Goal: Navigation & Orientation: Find specific page/section

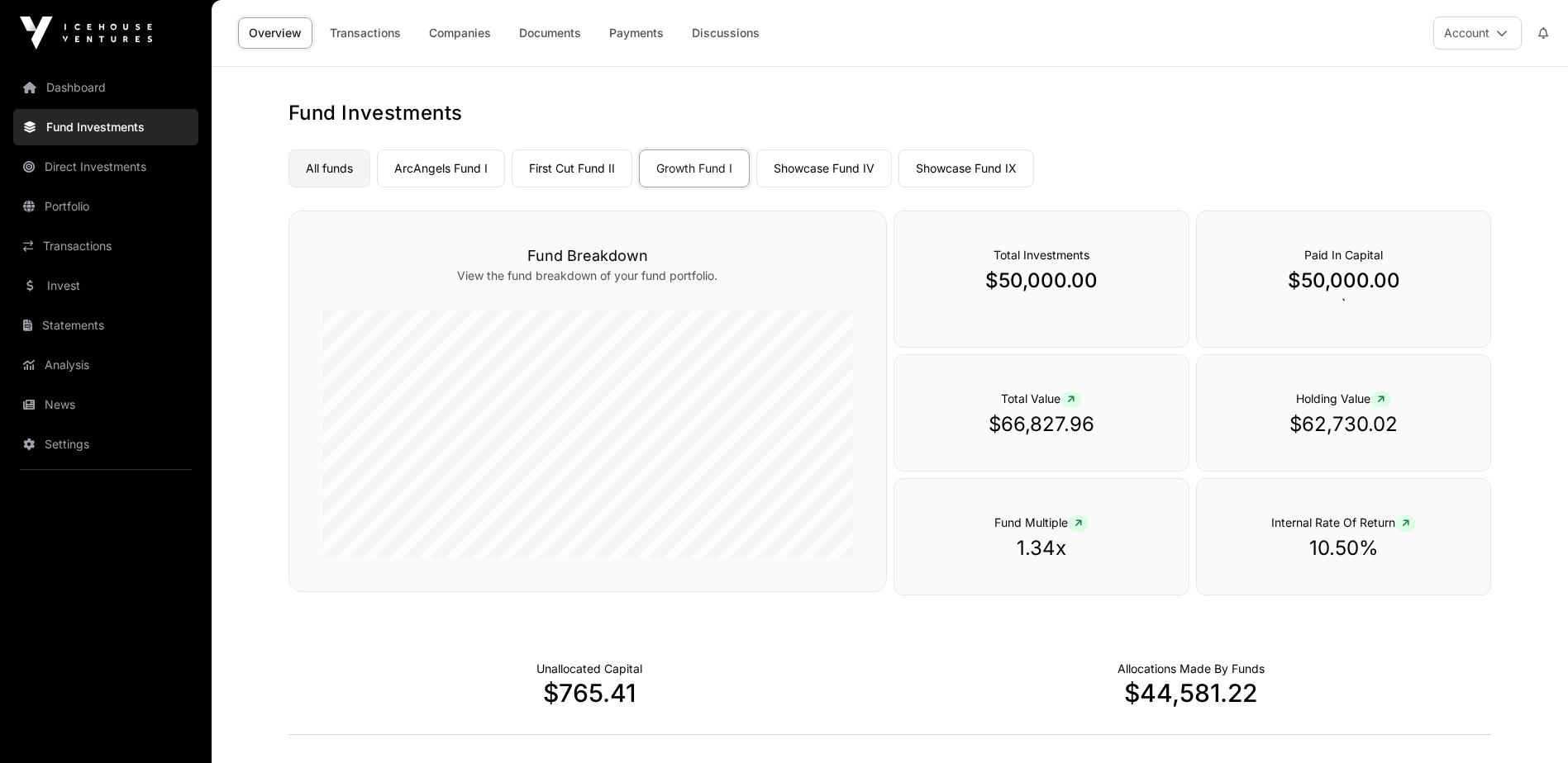
click at [329, 168] on link "All funds" at bounding box center [330, 169] width 82 height 38
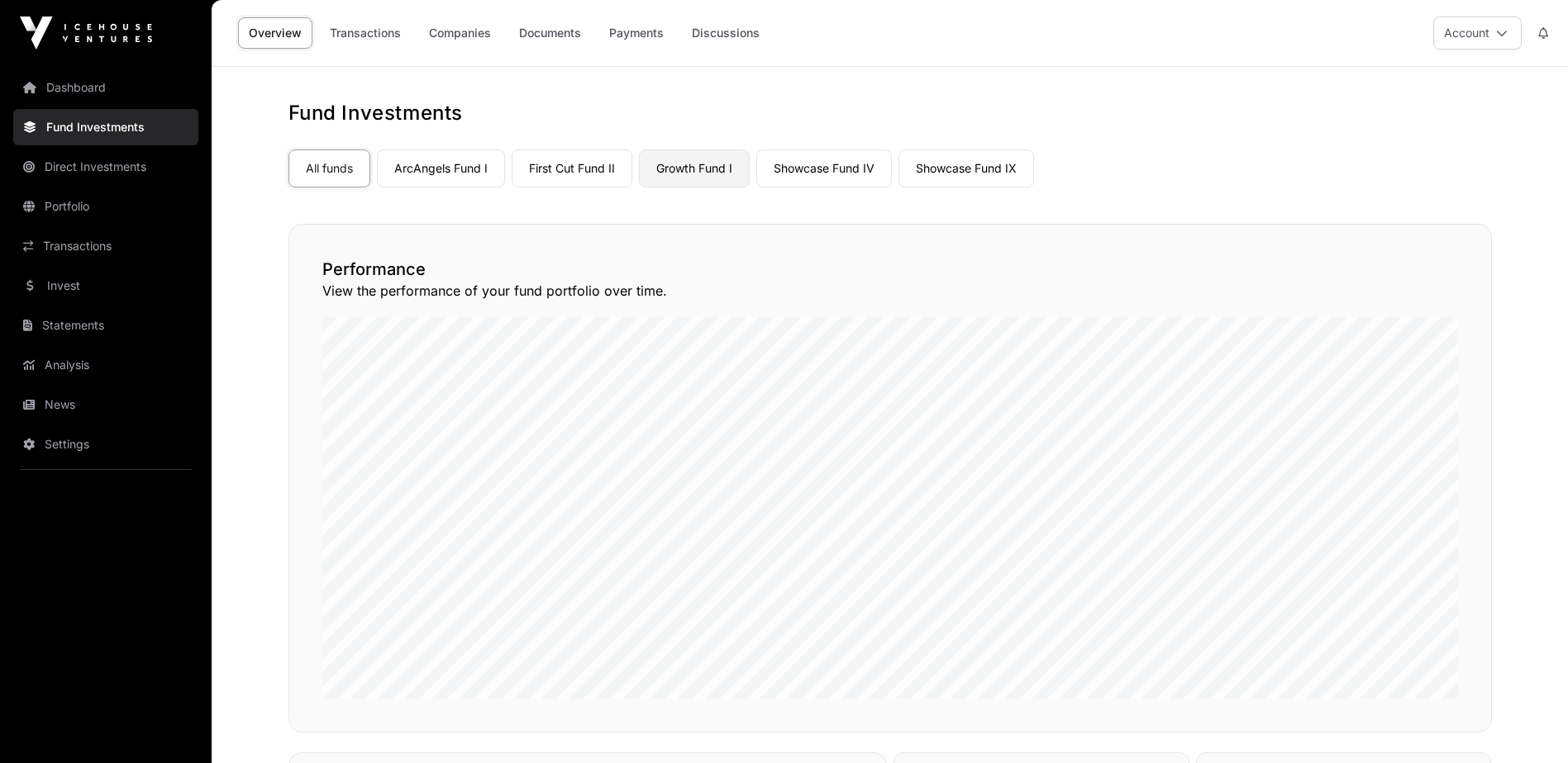
click at [685, 167] on link "Growth Fund I" at bounding box center [694, 169] width 110 height 38
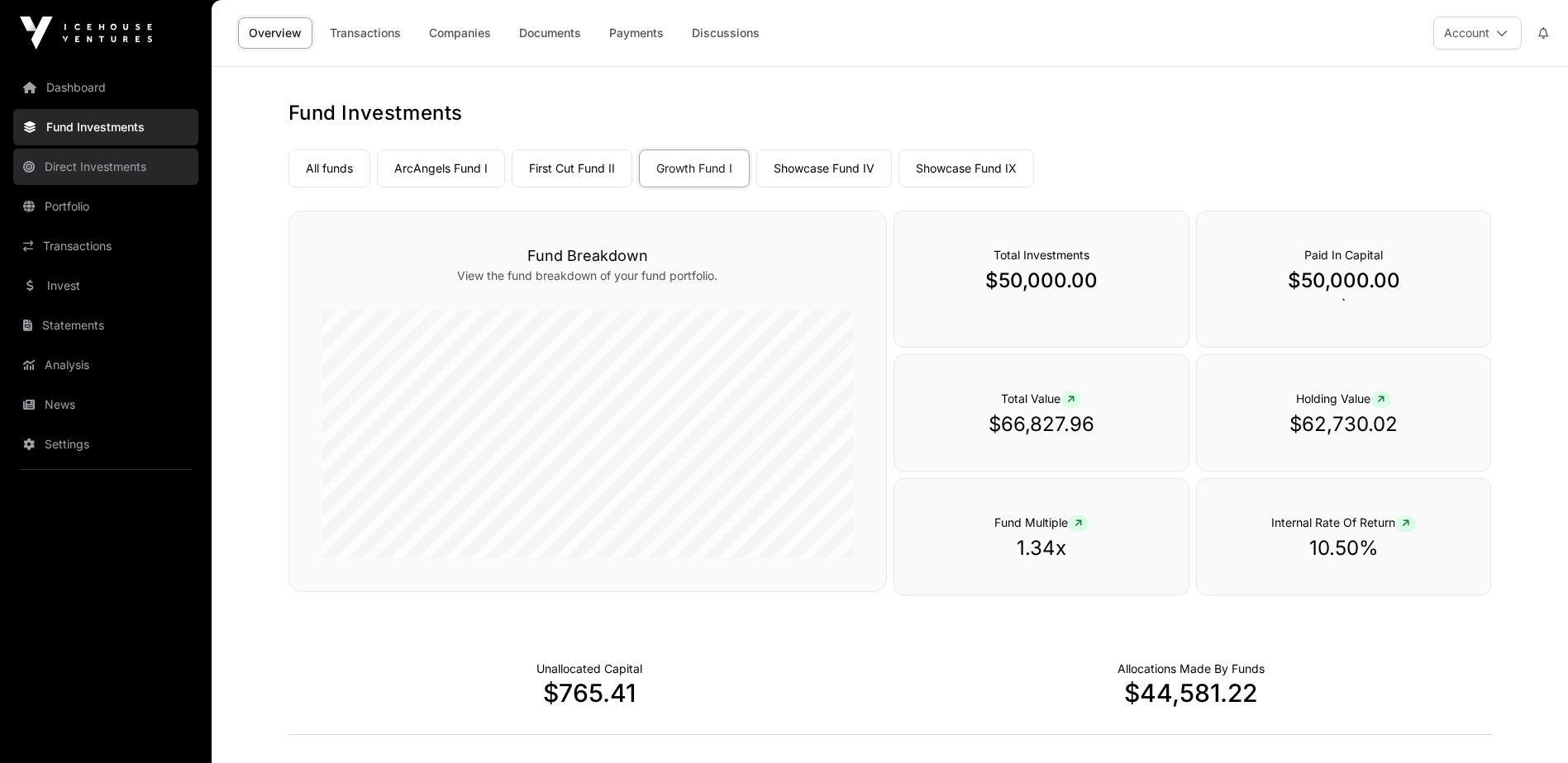
click at [110, 167] on link "Direct Investments" at bounding box center [105, 167] width 185 height 37
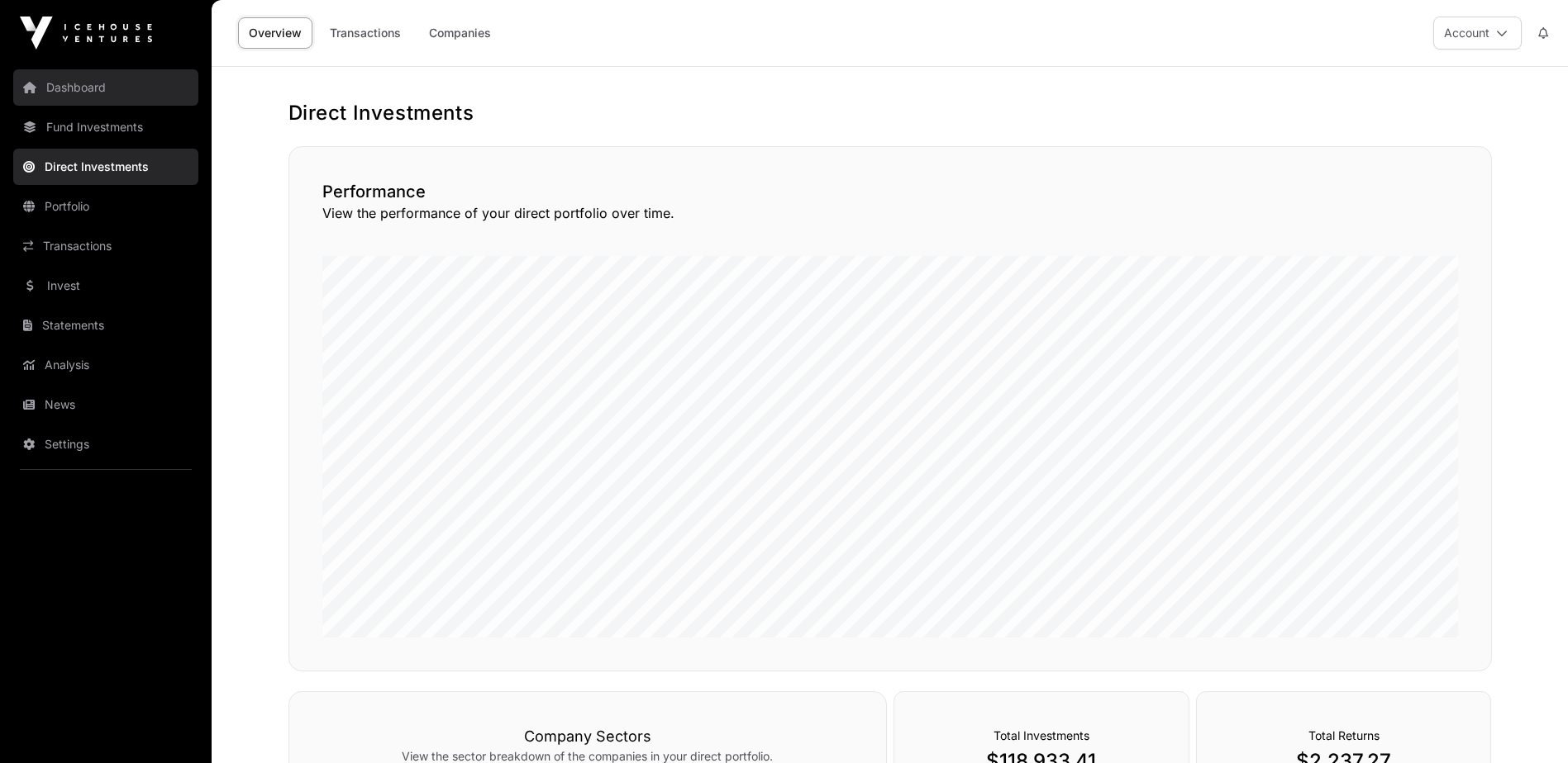
click at [81, 89] on link "Dashboard" at bounding box center [105, 88] width 185 height 37
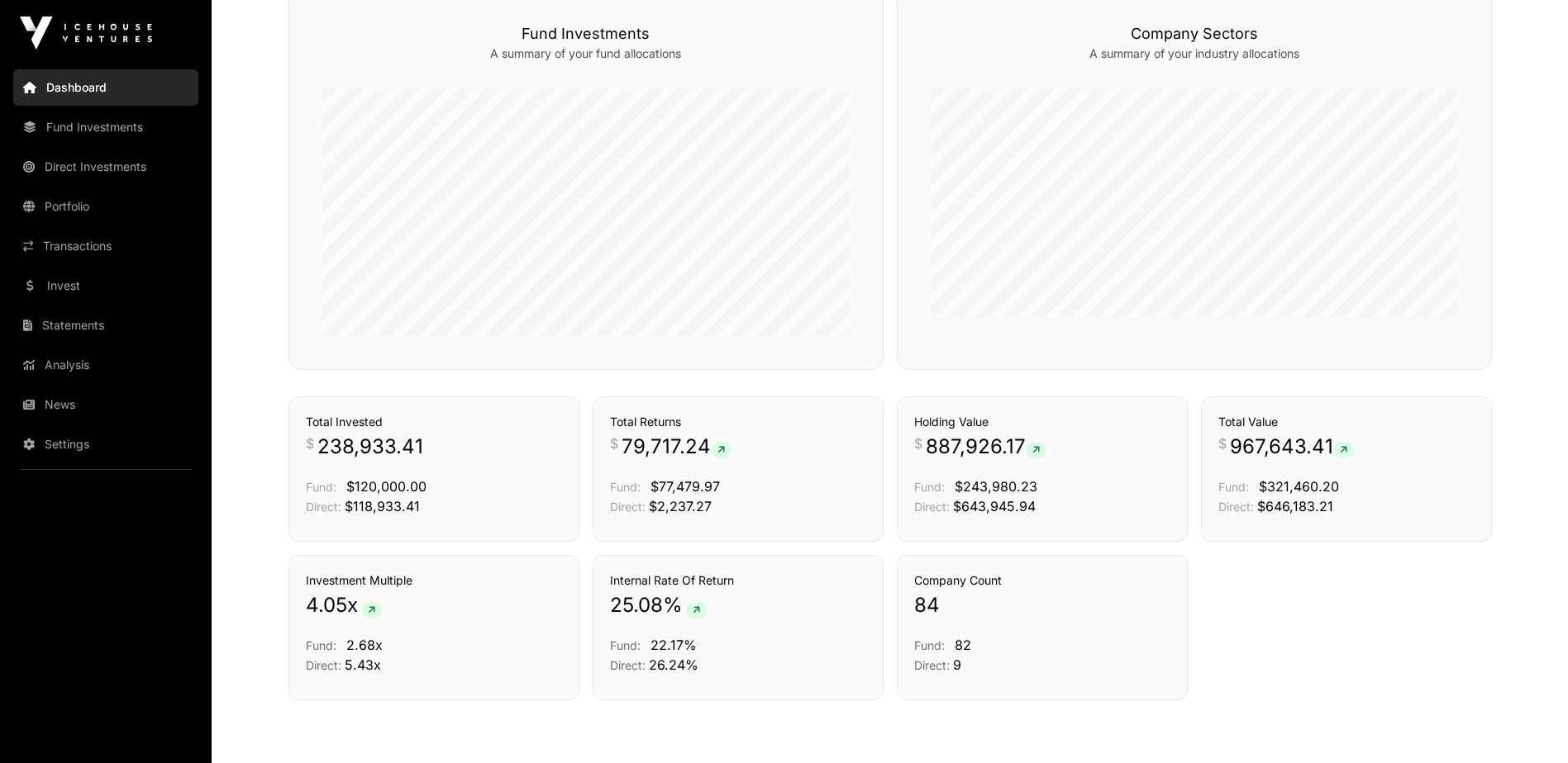
scroll to position [1037, 0]
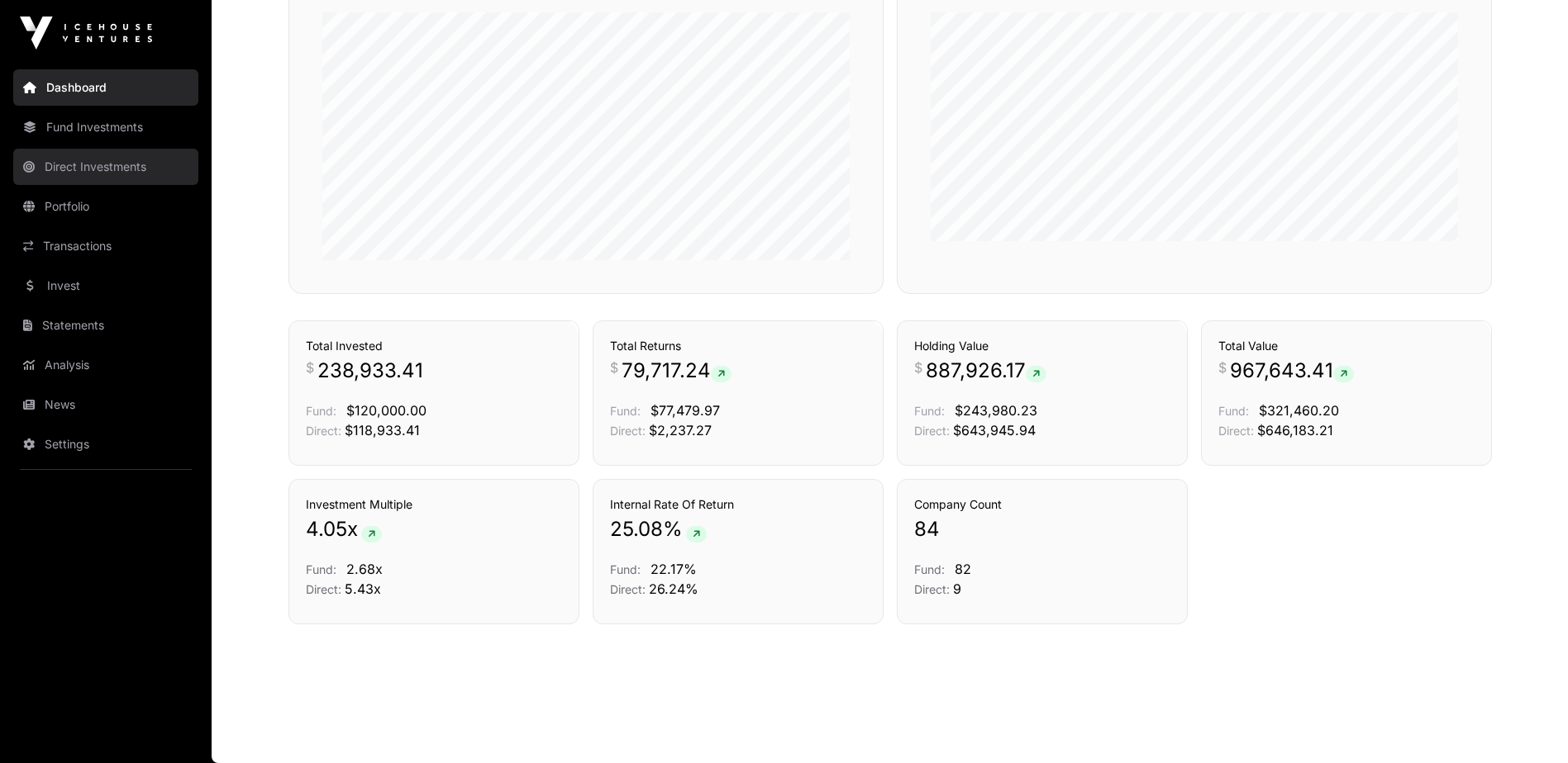
click at [93, 165] on link "Direct Investments" at bounding box center [105, 167] width 185 height 37
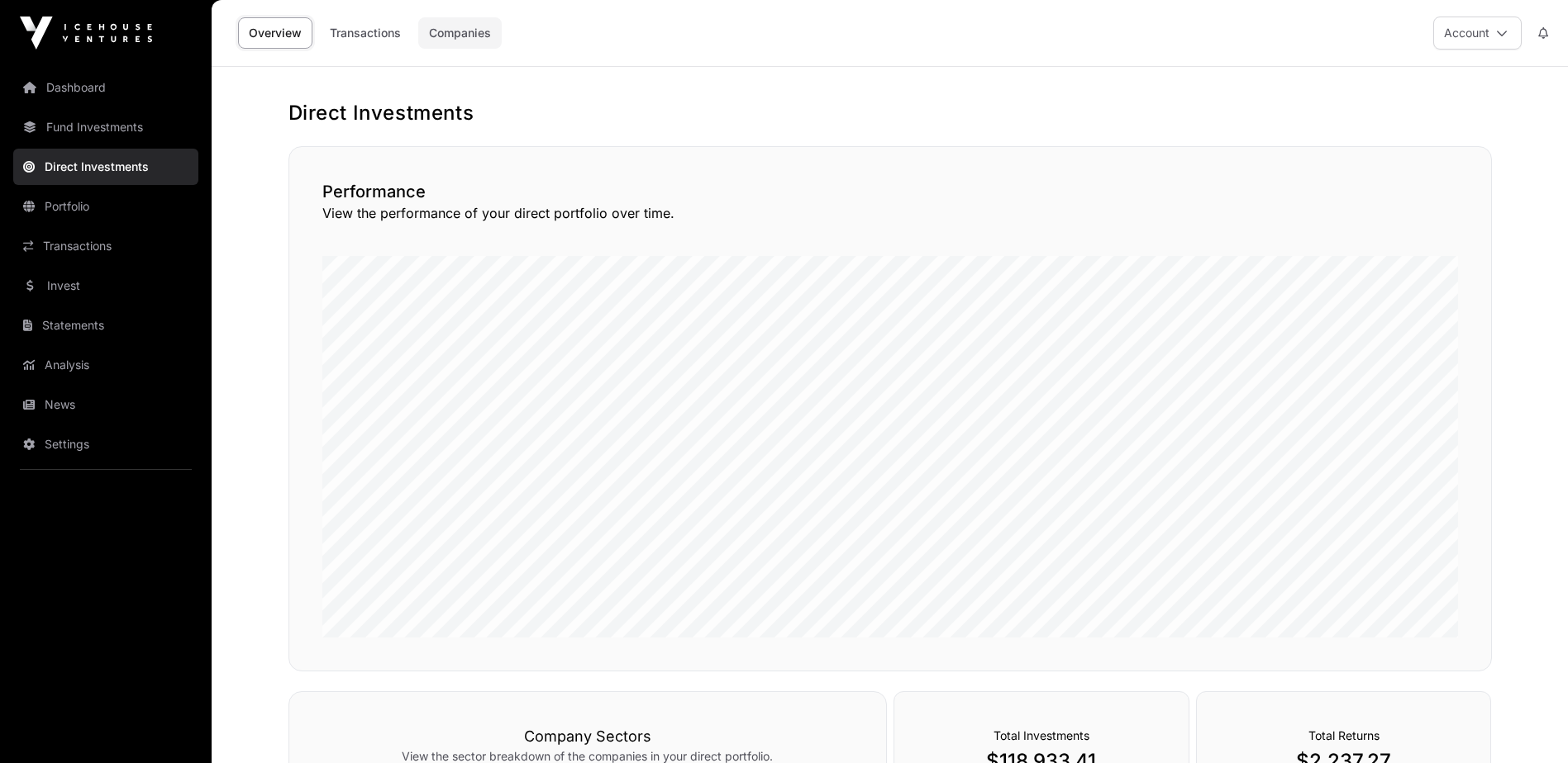
click at [457, 35] on link "Companies" at bounding box center [459, 33] width 83 height 31
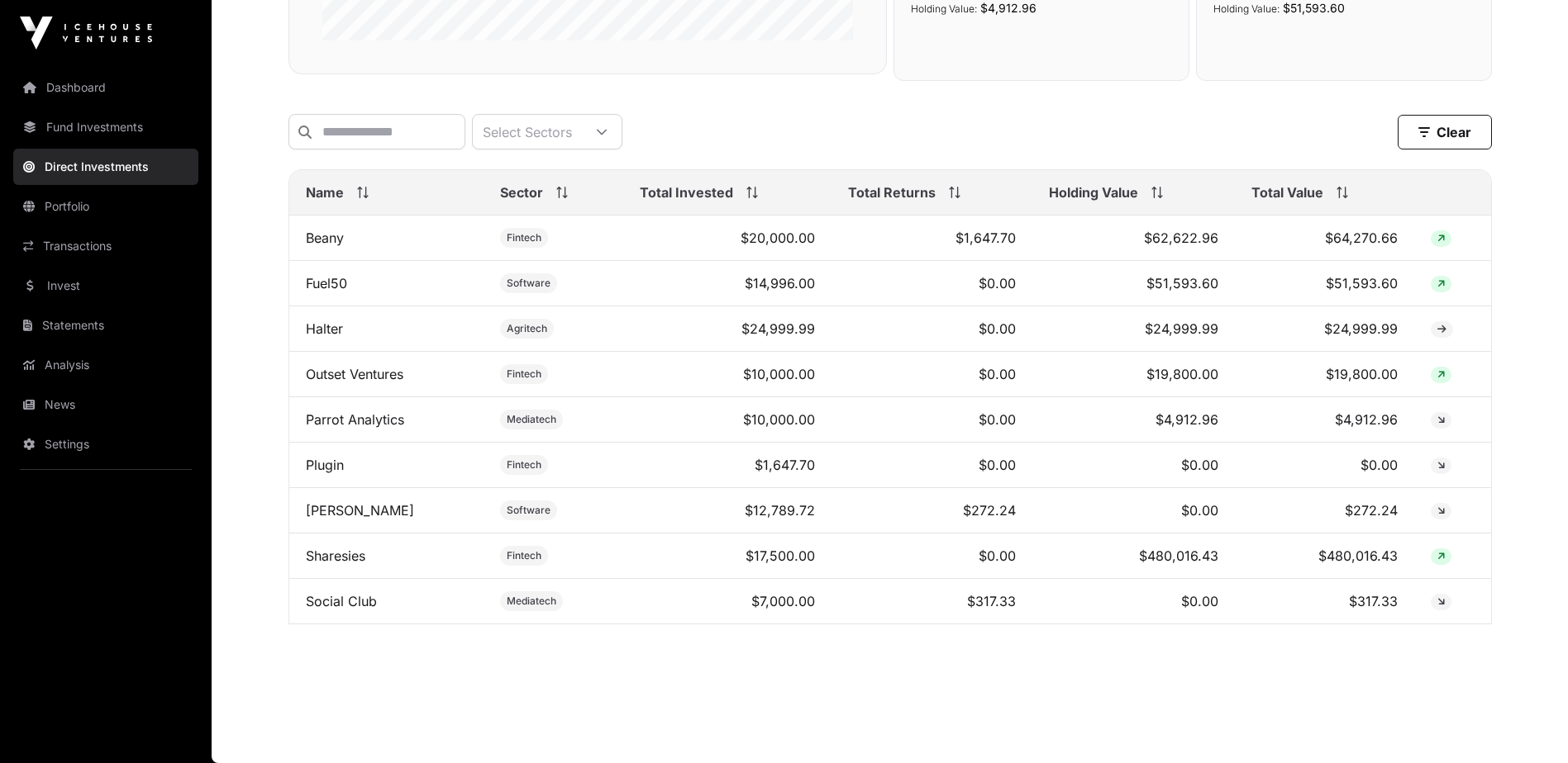
scroll to position [465, 0]
